Goal: Task Accomplishment & Management: Manage account settings

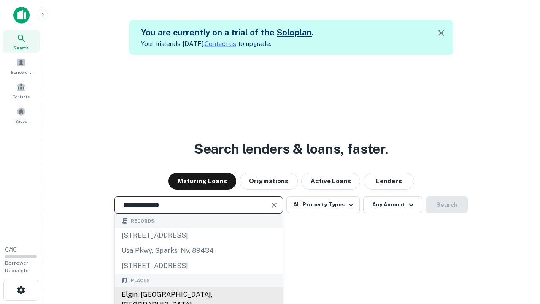
click at [198, 295] on div "Elgin, [GEOGRAPHIC_DATA], [GEOGRAPHIC_DATA]" at bounding box center [199, 299] width 168 height 25
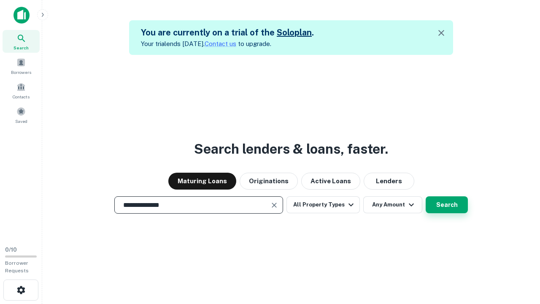
type input "**********"
click at [447, 205] on button "Search" at bounding box center [447, 204] width 42 height 17
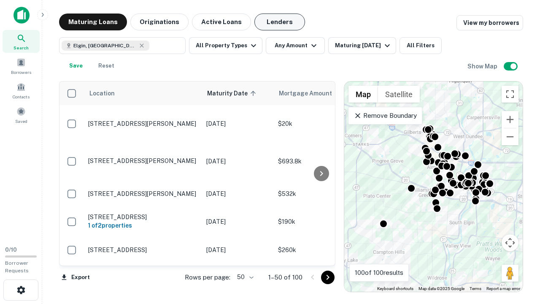
click at [280, 22] on button "Lenders" at bounding box center [280, 22] width 51 height 17
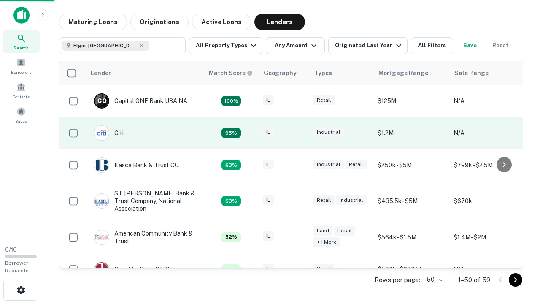
click at [300, 133] on div "IL" at bounding box center [284, 132] width 42 height 11
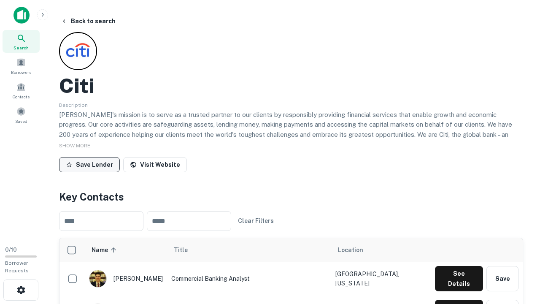
click at [89, 164] on button "Save Lender" at bounding box center [89, 164] width 61 height 15
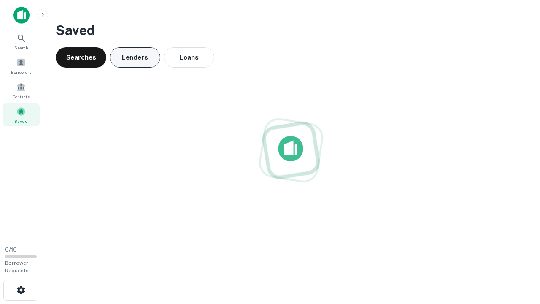
click at [135, 57] on button "Lenders" at bounding box center [135, 57] width 51 height 20
